Goal: Register for event/course

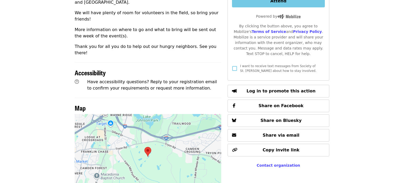
scroll to position [282, 0]
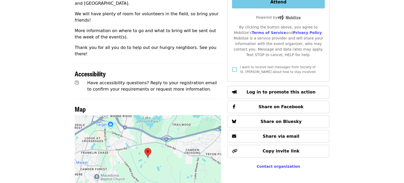
click at [149, 146] on img at bounding box center [147, 153] width 11 height 14
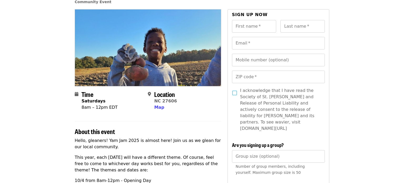
scroll to position [40, 0]
click at [159, 108] on span "Map" at bounding box center [159, 107] width 10 height 5
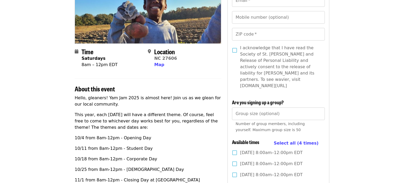
scroll to position [0, 0]
